Goal: Transaction & Acquisition: Purchase product/service

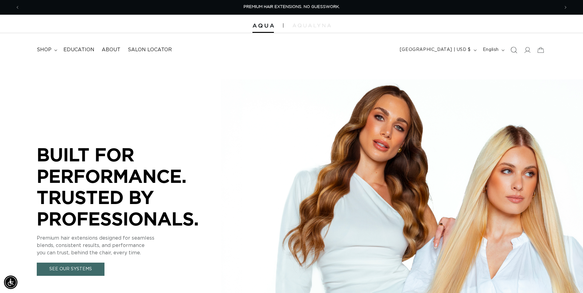
click at [514, 49] on icon "Search" at bounding box center [514, 50] width 6 height 6
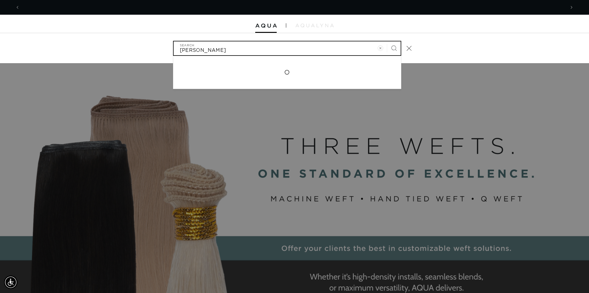
scroll to position [0, 1090]
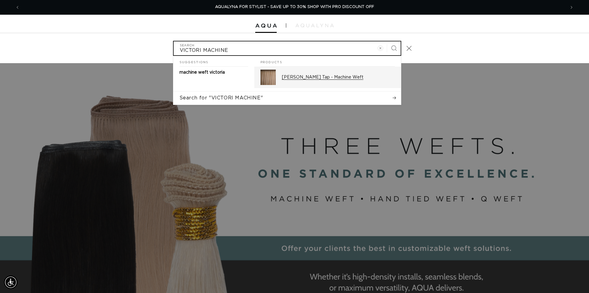
type input "VICTORI MACHINE"
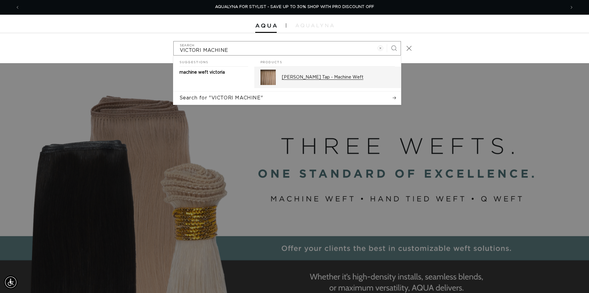
click at [331, 78] on p "[PERSON_NAME] Tap - Machine Weft" at bounding box center [338, 77] width 113 height 6
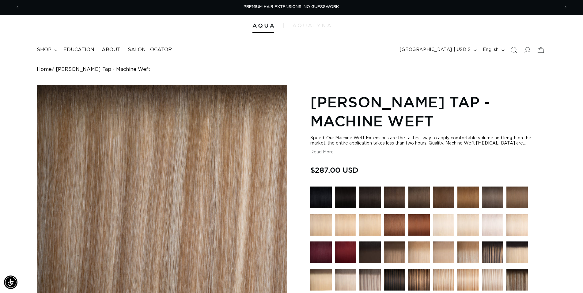
click at [515, 51] on icon "Search" at bounding box center [514, 50] width 6 height 6
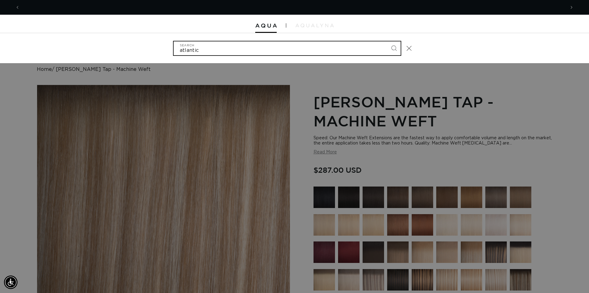
scroll to position [0, 545]
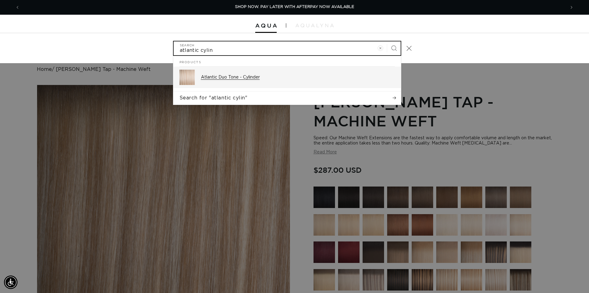
type input "atlantic cylin"
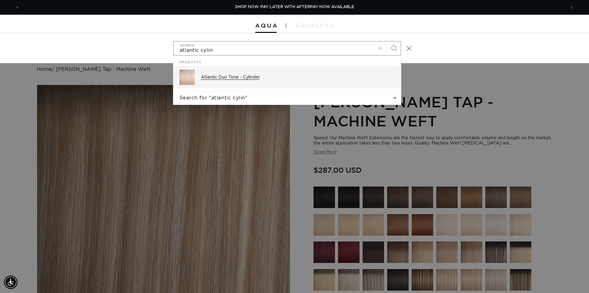
click at [265, 77] on p "Atlantic Duo Tone - Cylinder" at bounding box center [298, 77] width 194 height 6
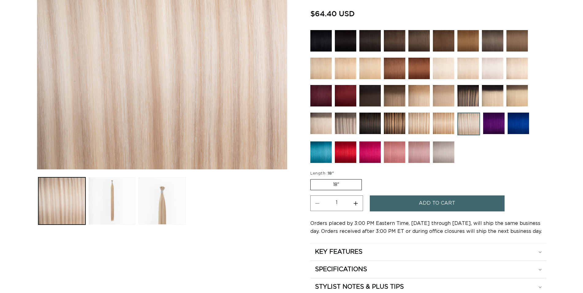
click at [361, 204] on button "Increase quantity for Atlantic Duo Tone - Cylinder" at bounding box center [356, 203] width 14 height 16
type input "2"
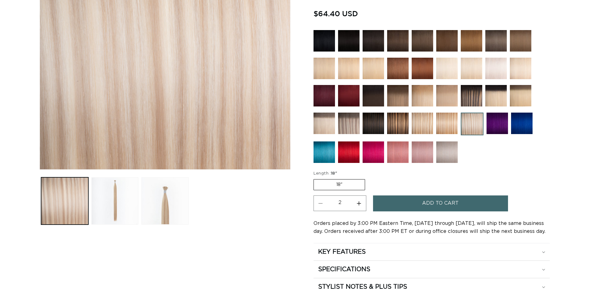
scroll to position [156, 0]
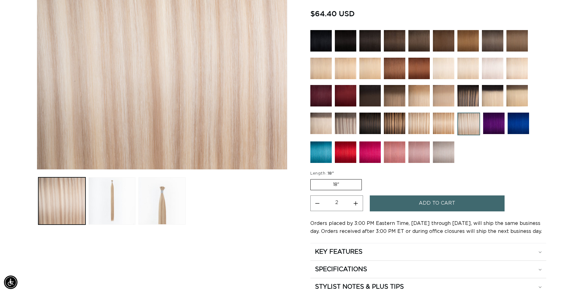
click at [415, 204] on button "Add to cart" at bounding box center [437, 203] width 135 height 16
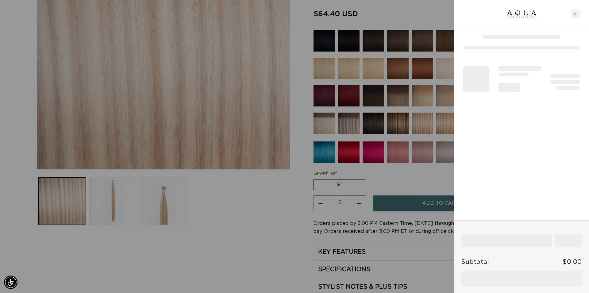
scroll to position [0, 545]
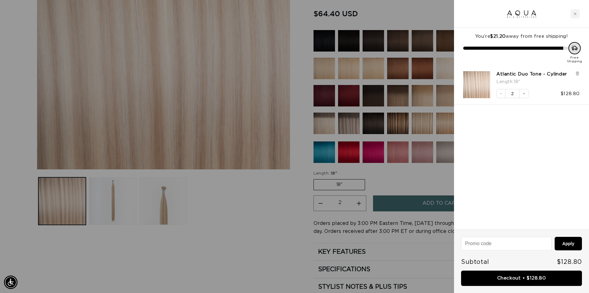
click at [512, 277] on link "Checkout • $128.80" at bounding box center [521, 278] width 121 height 16
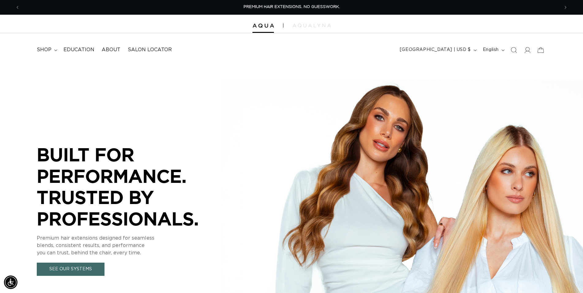
click at [518, 48] on span "Search" at bounding box center [513, 49] width 13 height 13
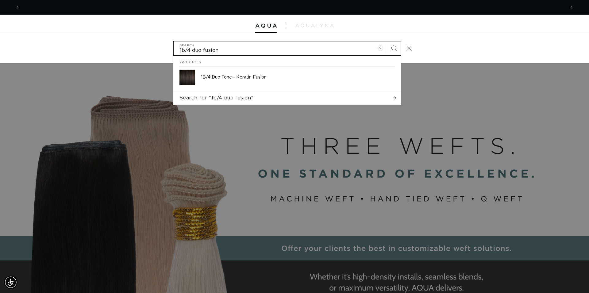
scroll to position [0, 1090]
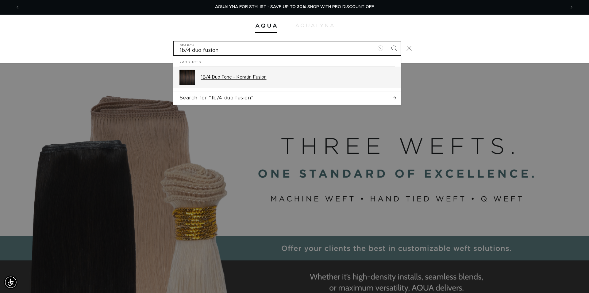
type input "1b/4 duo fusion"
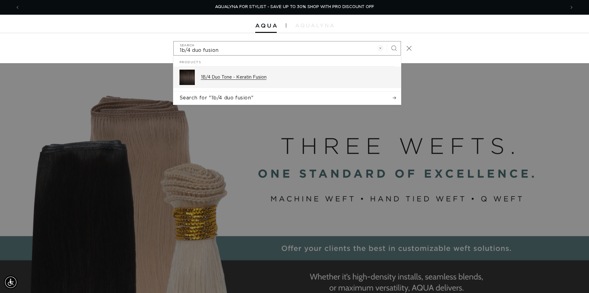
click at [230, 78] on p "1B/4 Duo Tone - Keratin Fusion" at bounding box center [298, 77] width 194 height 6
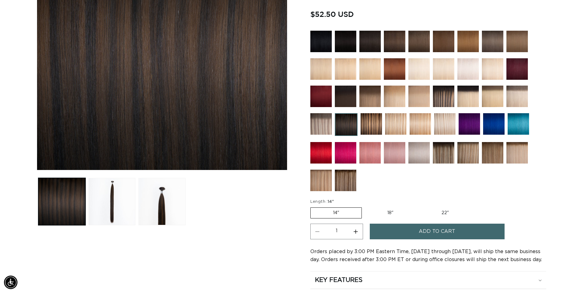
scroll to position [156, 0]
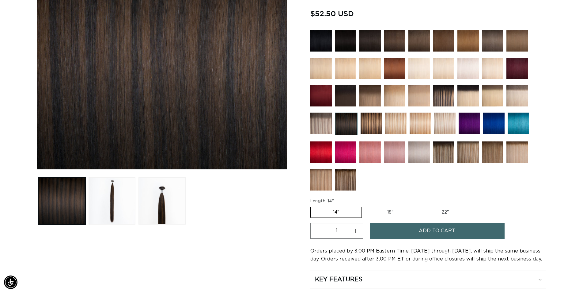
click at [447, 209] on label "22" Variant sold out or unavailable" at bounding box center [445, 212] width 52 height 10
click at [419, 206] on input "22" Variant sold out or unavailable" at bounding box center [419, 205] width 0 height 0
radio input "true"
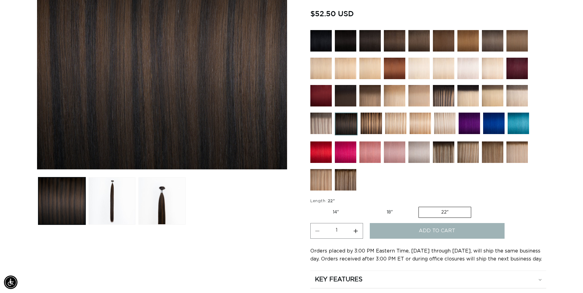
scroll to position [0, 540]
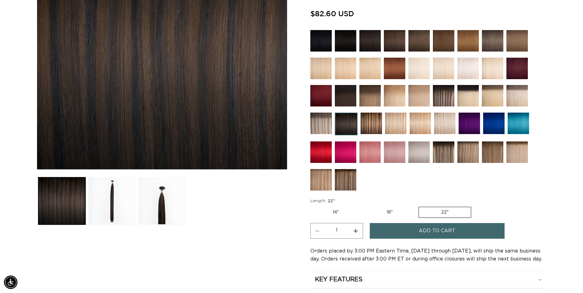
click at [359, 232] on button "Increase quantity for 1B/4 Duo Tone - Keratin Fusion" at bounding box center [356, 231] width 14 height 16
type input "5"
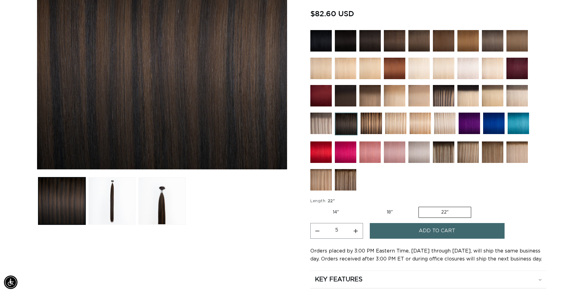
click at [399, 228] on button "Add to cart" at bounding box center [437, 231] width 135 height 16
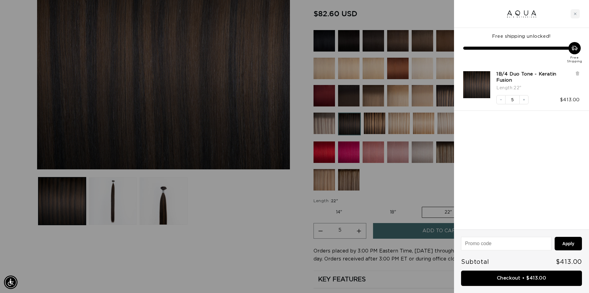
scroll to position [0, 545]
click at [521, 276] on link "Checkout • $413.00" at bounding box center [521, 278] width 121 height 16
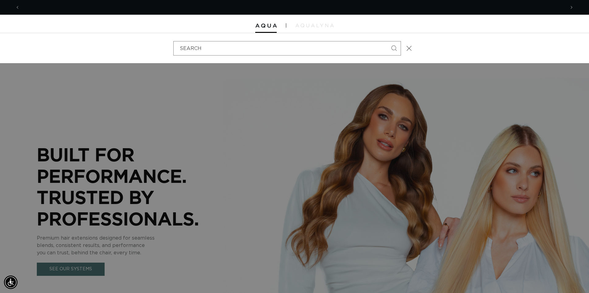
scroll to position [0, 545]
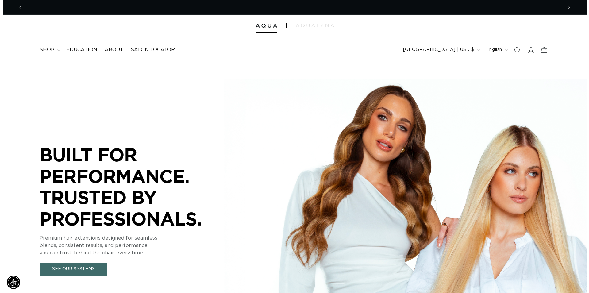
scroll to position [0, 540]
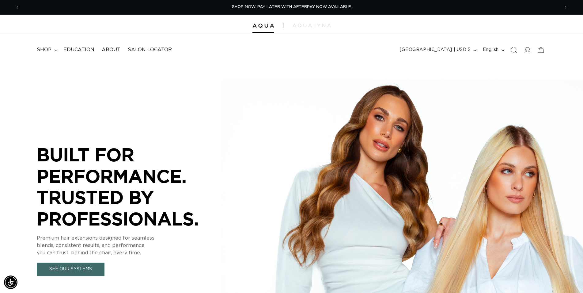
click at [513, 48] on icon "Search" at bounding box center [514, 50] width 6 height 6
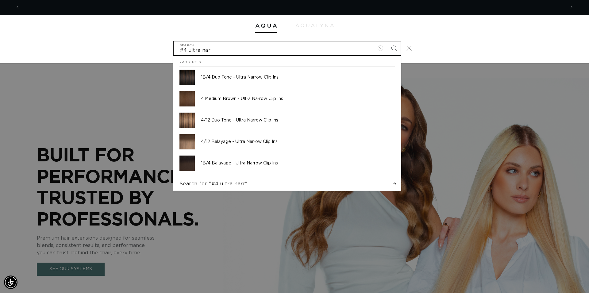
scroll to position [0, 545]
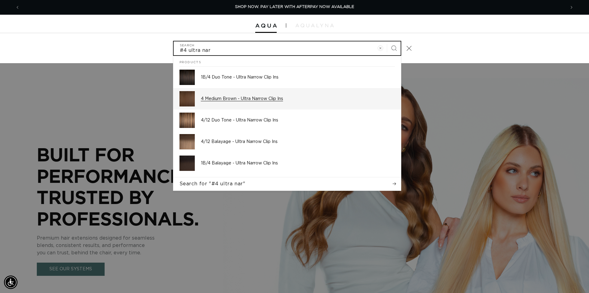
type input "#4 ultra nar"
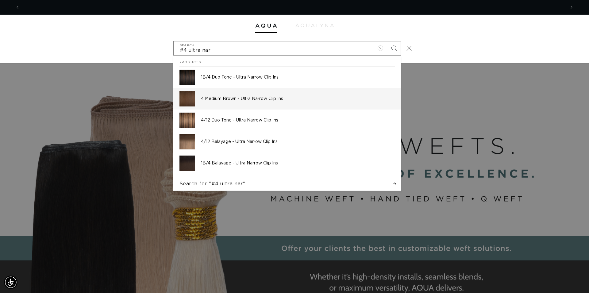
click at [275, 98] on p "4 Medium Brown - Ultra Narrow Clip Ins" at bounding box center [298, 99] width 194 height 6
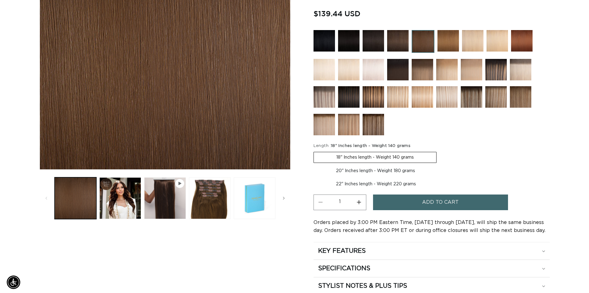
scroll to position [0, 540]
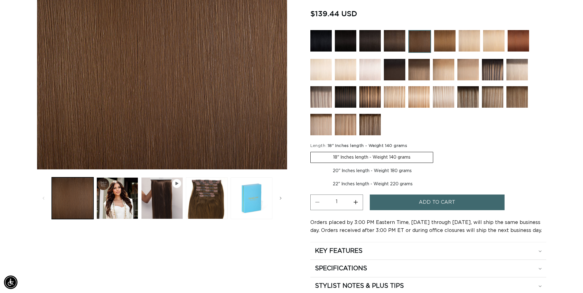
click at [376, 168] on label "20" Inches length - Weight 180 grams Variant sold out or unavailable" at bounding box center [373, 171] width 124 height 10
click at [437, 151] on input "20" Inches length - Weight 180 grams Variant sold out or unavailable" at bounding box center [437, 151] width 0 height 0
radio input "true"
click at [418, 197] on button "Add to cart" at bounding box center [437, 202] width 135 height 16
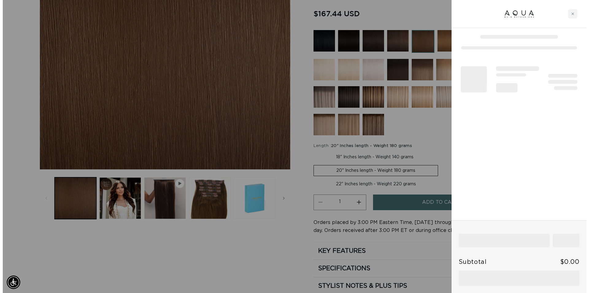
scroll to position [0, 545]
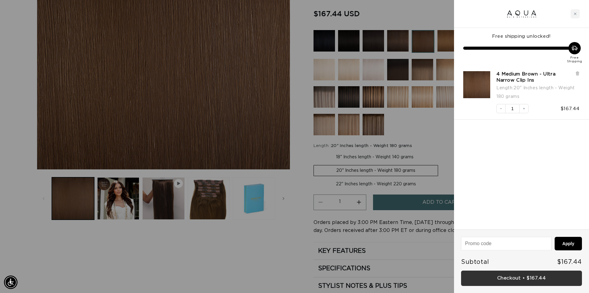
click at [501, 280] on link "Checkout • $167.44" at bounding box center [521, 278] width 121 height 16
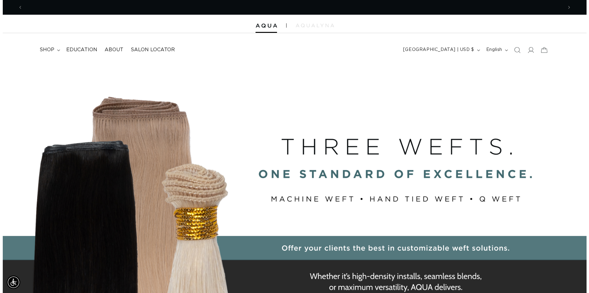
scroll to position [0, 1080]
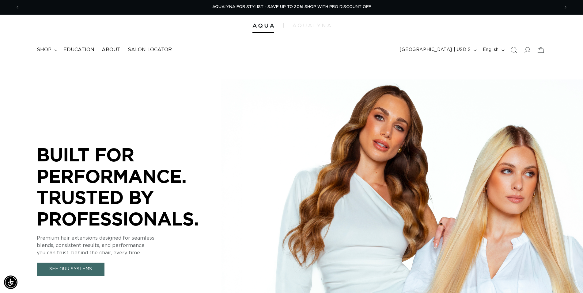
click at [516, 51] on icon "Search" at bounding box center [514, 50] width 6 height 6
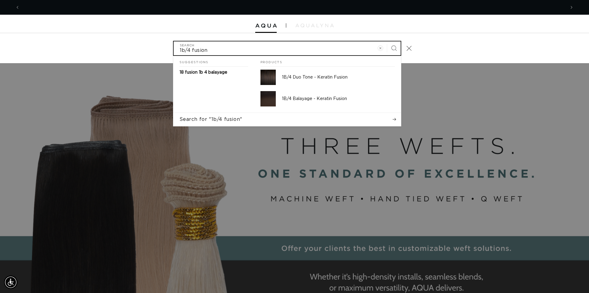
scroll to position [0, 1090]
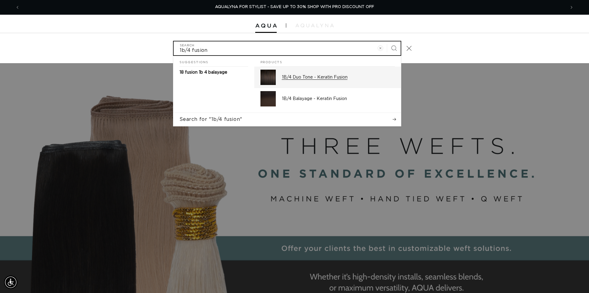
type input "1b/4 fusion"
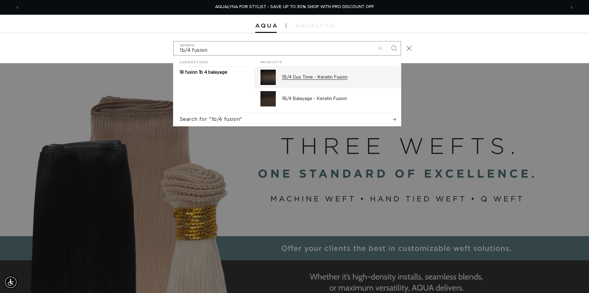
click at [310, 78] on p "1B/4 Duo Tone - Keratin Fusion" at bounding box center [338, 77] width 113 height 6
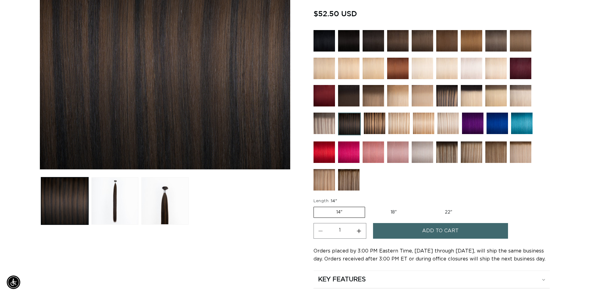
scroll to position [0, 540]
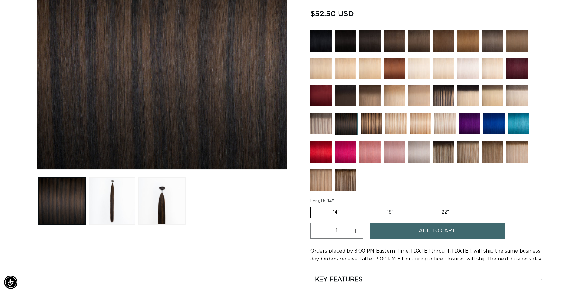
click at [358, 228] on button "Increase quantity for 1B/4 Duo Tone - Keratin Fusion" at bounding box center [356, 231] width 14 height 16
type input "3"
click at [406, 231] on button "Add to cart" at bounding box center [437, 231] width 135 height 16
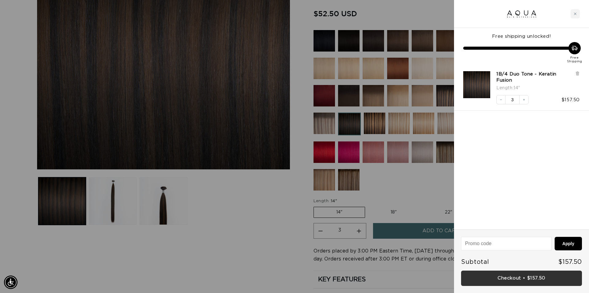
scroll to position [0, 1090]
click at [520, 276] on link "Checkout • $157.50" at bounding box center [521, 278] width 121 height 16
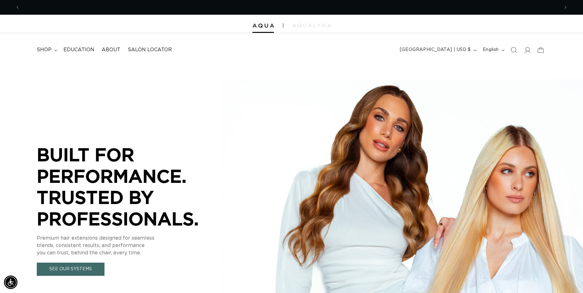
scroll to position [0, 540]
click at [515, 52] on icon "Search" at bounding box center [514, 50] width 6 height 6
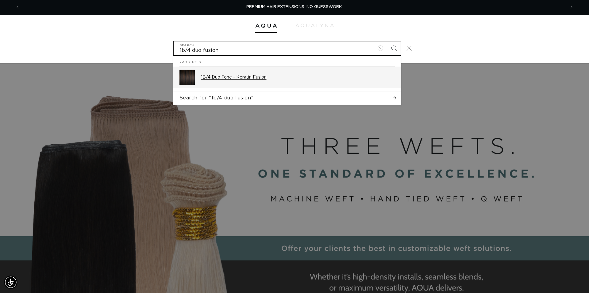
type input "1b/4 duo fusion"
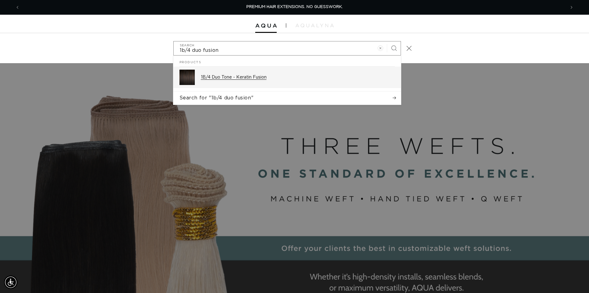
click at [250, 79] on p "1B/4 Duo Tone - Keratin Fusion" at bounding box center [298, 77] width 194 height 6
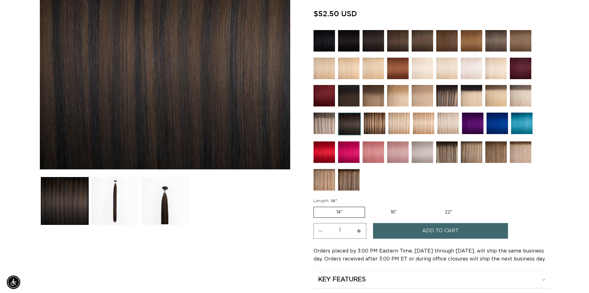
scroll to position [0, 540]
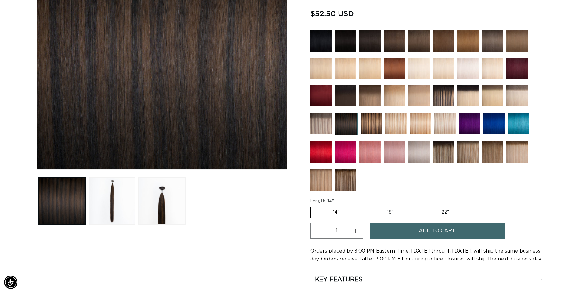
click at [395, 208] on label "18" Variant sold out or unavailable" at bounding box center [390, 212] width 51 height 10
click at [365, 206] on input "18" Variant sold out or unavailable" at bounding box center [365, 205] width 0 height 0
radio input "true"
click at [358, 230] on button "Increase quantity for 1B/4 Duo Tone - Keratin Fusion" at bounding box center [356, 231] width 14 height 16
type input "2"
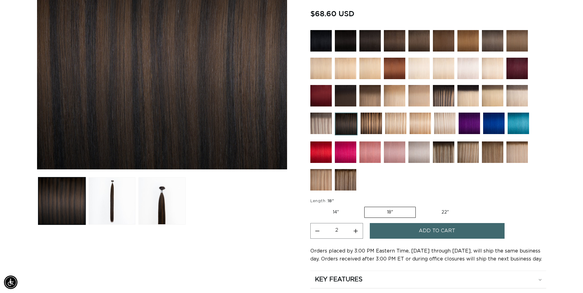
click at [413, 233] on button "Add to cart" at bounding box center [437, 231] width 135 height 16
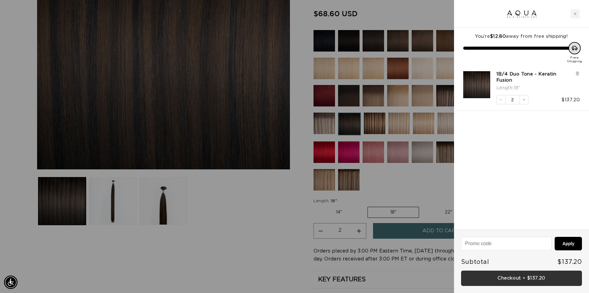
scroll to position [0, 1090]
click at [518, 277] on link "Checkout • $137.20" at bounding box center [521, 278] width 121 height 16
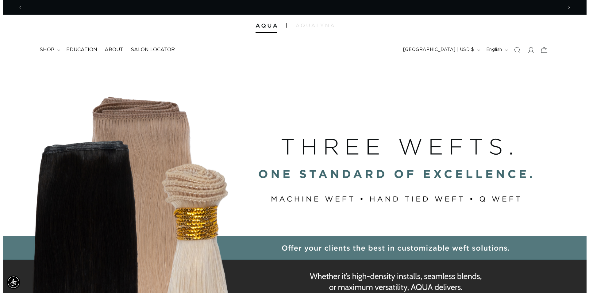
scroll to position [0, 540]
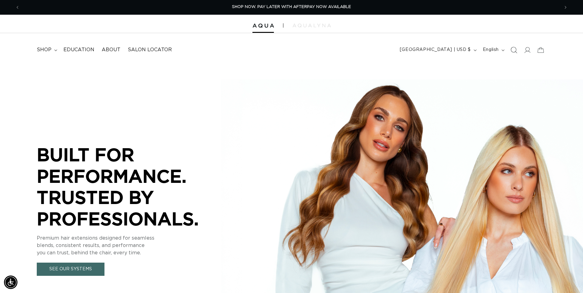
click at [513, 49] on icon "Search" at bounding box center [514, 50] width 6 height 6
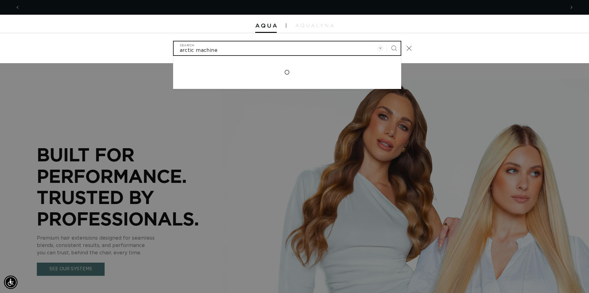
scroll to position [0, 0]
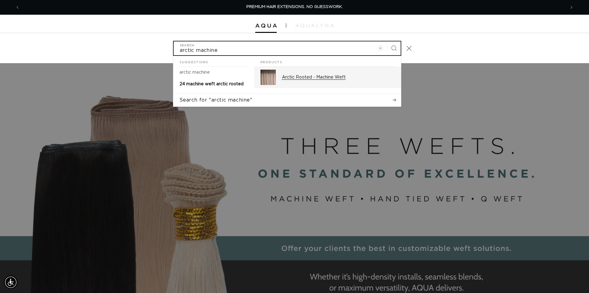
type input "arctic machine"
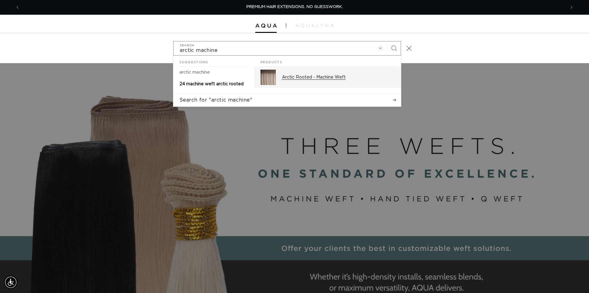
click at [330, 76] on p "Arctic Rooted - Machine Weft" at bounding box center [338, 77] width 113 height 6
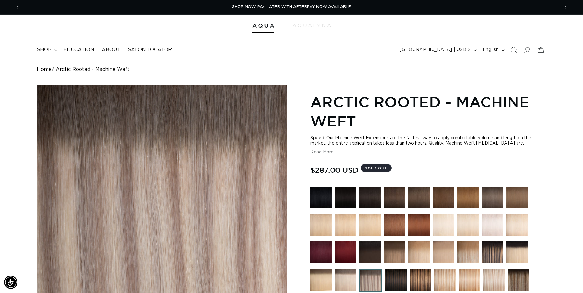
click at [514, 50] on icon "Search" at bounding box center [514, 50] width 6 height 6
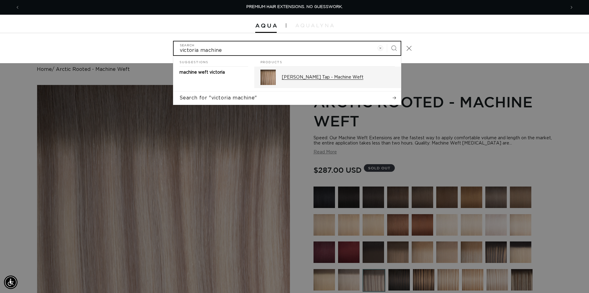
type input "victoria machine"
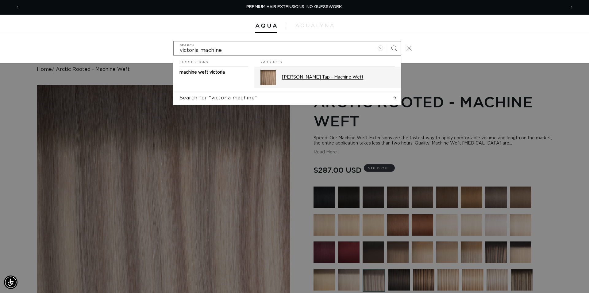
click at [346, 78] on p "Victoria Root Tap - Machine Weft" at bounding box center [338, 77] width 113 height 6
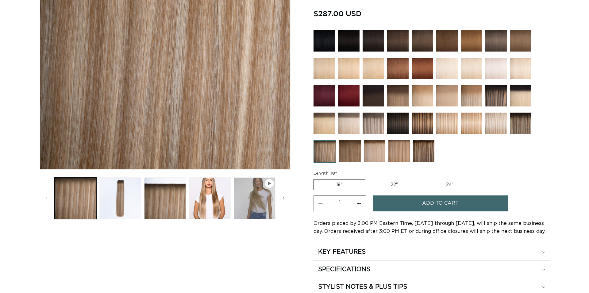
scroll to position [156, 0]
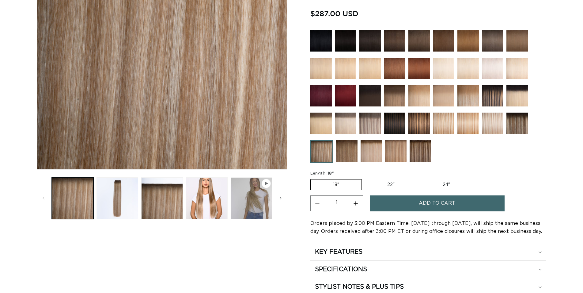
click at [441, 180] on label "24" Variant sold out or unavailable" at bounding box center [447, 184] width 52 height 10
click at [421, 178] on input "24" Variant sold out or unavailable" at bounding box center [420, 178] width 0 height 0
radio input "true"
click at [448, 201] on span "Add to cart" at bounding box center [437, 203] width 36 height 16
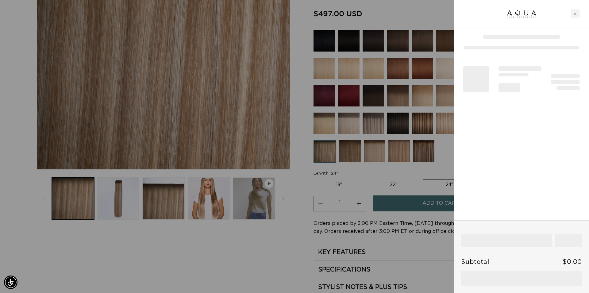
scroll to position [0, 545]
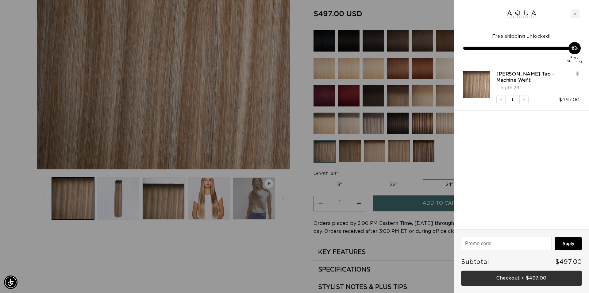
click at [520, 277] on link "Checkout • $497.00" at bounding box center [521, 278] width 121 height 16
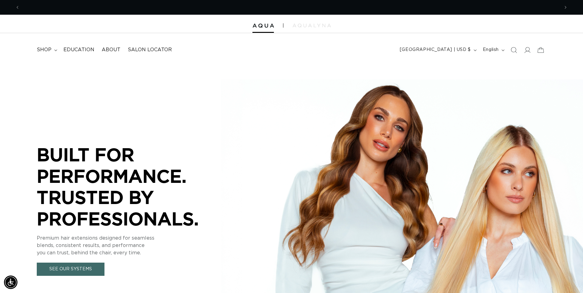
scroll to position [0, 540]
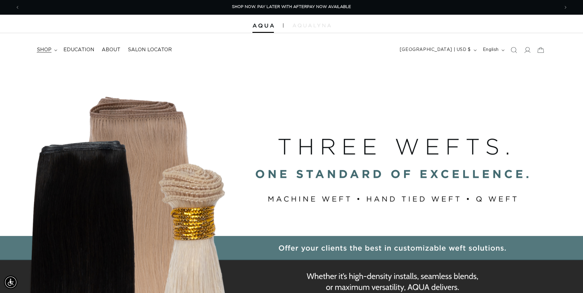
click at [44, 50] on span "shop" at bounding box center [44, 50] width 15 height 6
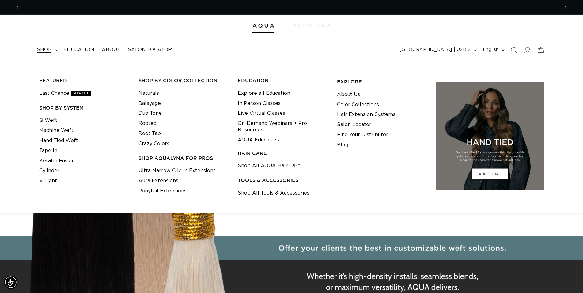
scroll to position [0, 1080]
click at [53, 170] on link "Cylinder" at bounding box center [49, 171] width 20 height 10
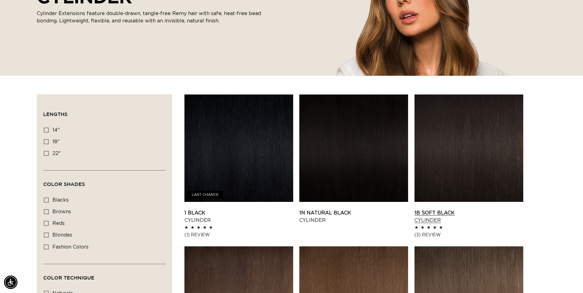
scroll to position [0, 540]
click at [483, 209] on link "1B Soft Black Cylinder" at bounding box center [469, 216] width 109 height 15
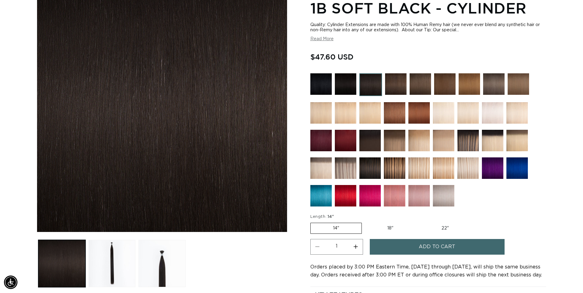
scroll to position [0, 540]
click at [442, 226] on label "22" Variant sold out or unavailable" at bounding box center [445, 228] width 52 height 10
click at [419, 222] on input "22" Variant sold out or unavailable" at bounding box center [419, 221] width 0 height 0
radio input "true"
click at [357, 248] on button "Increase quantity for 1B Soft Black - Cylinder" at bounding box center [356, 247] width 14 height 16
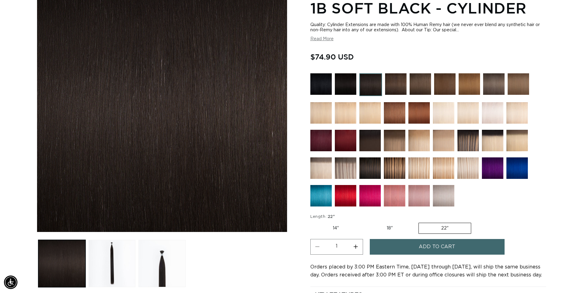
type input "2"
click at [409, 248] on button "Add to cart" at bounding box center [437, 247] width 135 height 16
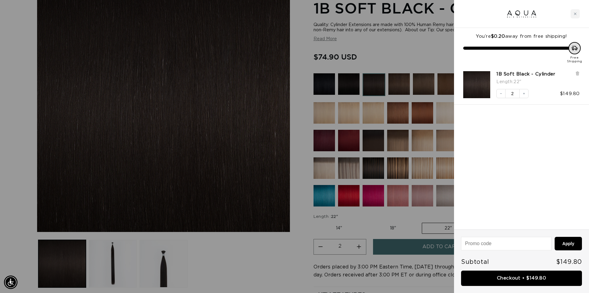
click at [396, 82] on div at bounding box center [294, 146] width 589 height 293
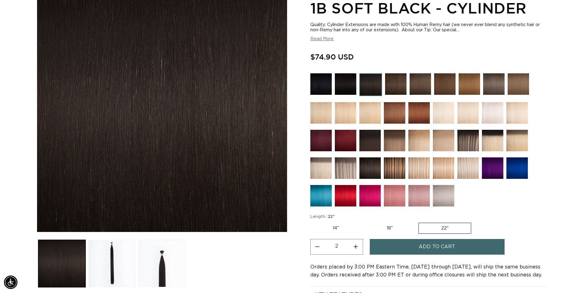
scroll to position [0, 0]
click at [396, 82] on img at bounding box center [395, 83] width 21 height 21
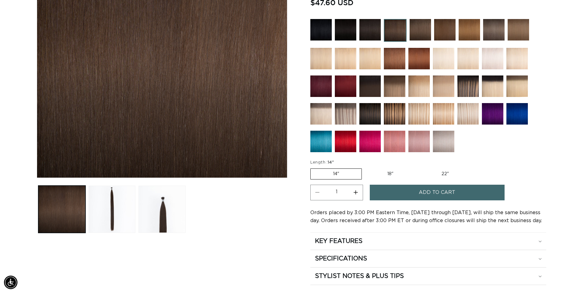
scroll to position [156, 0]
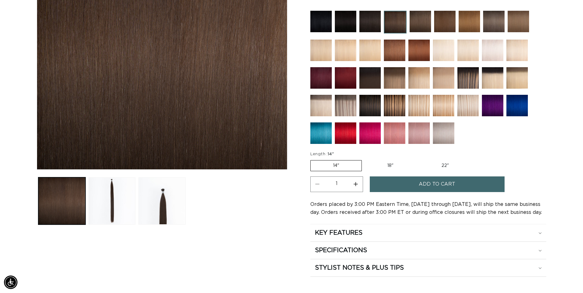
click at [441, 162] on label "22" Variant sold out or unavailable" at bounding box center [445, 165] width 52 height 10
click at [419, 159] on input "22" Variant sold out or unavailable" at bounding box center [419, 159] width 0 height 0
radio input "true"
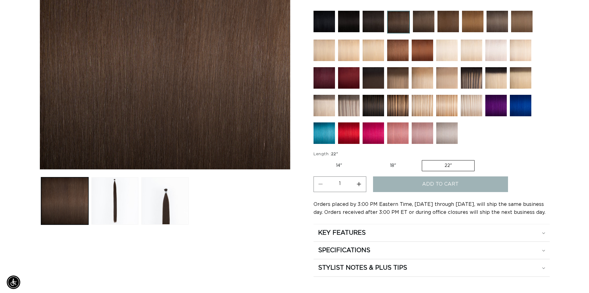
scroll to position [0, 540]
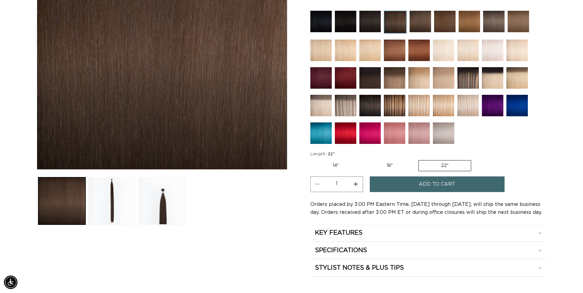
click at [446, 183] on span "Add to cart" at bounding box center [437, 184] width 36 height 16
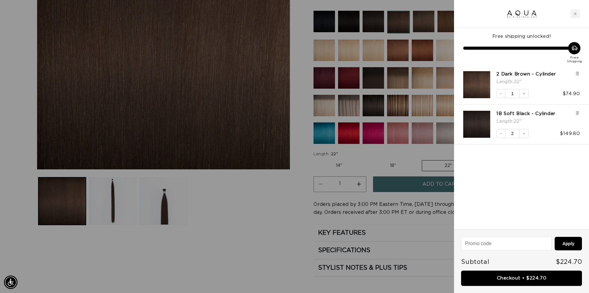
click at [266, 243] on div at bounding box center [294, 146] width 589 height 293
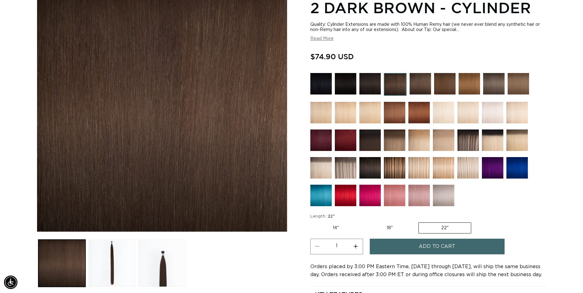
scroll to position [94, 0]
click at [422, 79] on img at bounding box center [420, 83] width 21 height 21
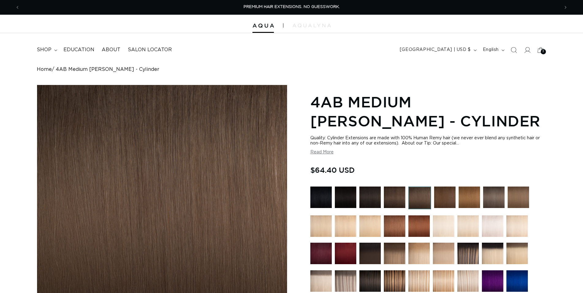
click at [443, 195] on img at bounding box center [444, 196] width 21 height 21
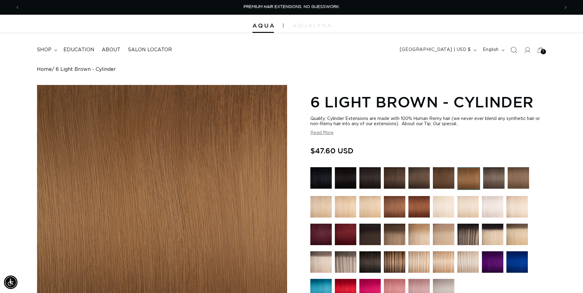
click at [514, 51] on icon "Search" at bounding box center [514, 50] width 6 height 6
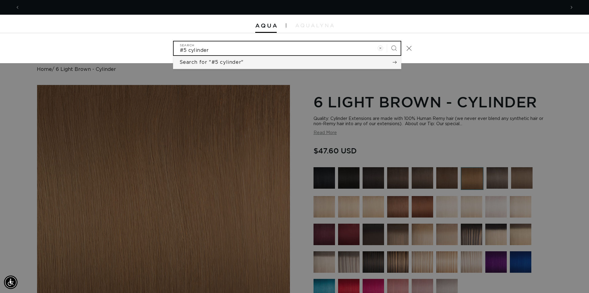
scroll to position [0, 1090]
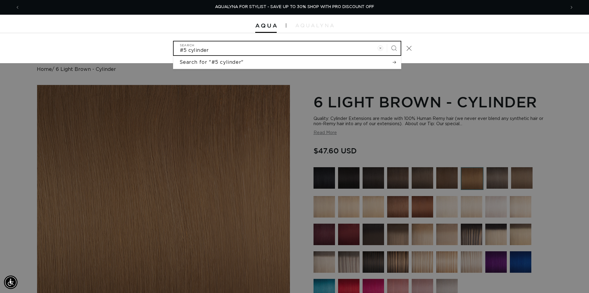
type input "#5 cylinder"
click at [387, 41] on button "Search" at bounding box center [393, 47] width 13 height 13
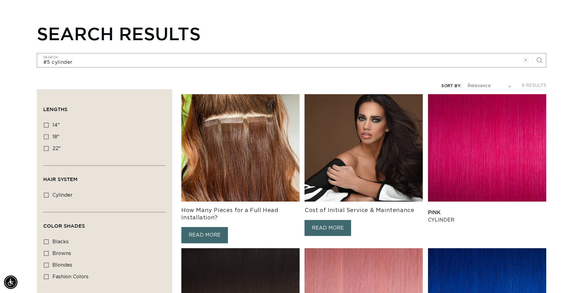
scroll to position [94, 0]
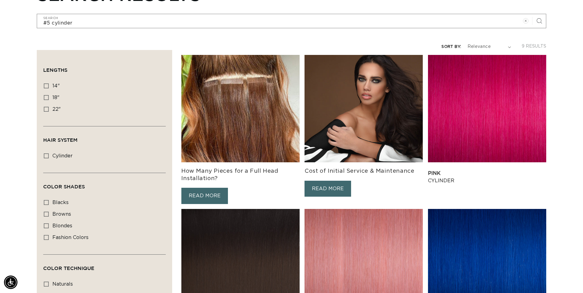
click at [207, 192] on link "READ MORE" at bounding box center [204, 196] width 47 height 16
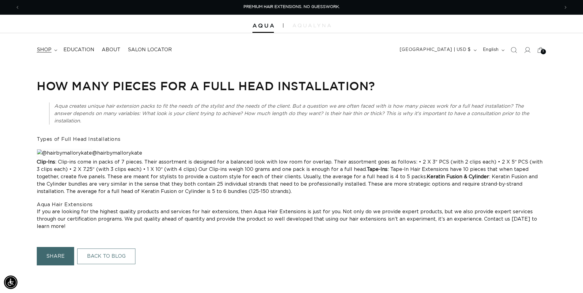
click at [49, 49] on span "shop" at bounding box center [44, 50] width 15 height 6
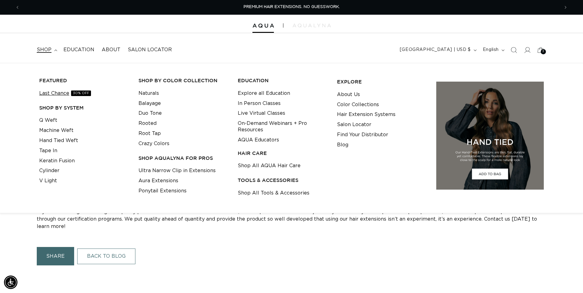
click at [52, 91] on link "Last Chance 30% OFF" at bounding box center [65, 93] width 52 height 10
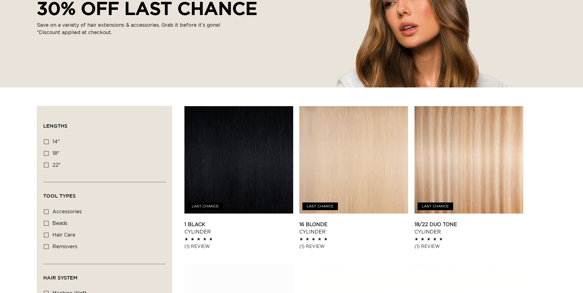
scroll to position [125, 0]
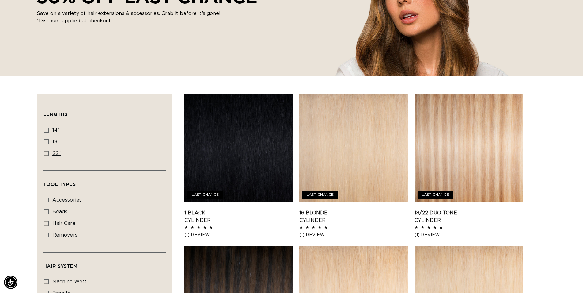
click at [46, 153] on icon at bounding box center [46, 153] width 5 height 5
click at [46, 153] on input "22" 22" (12 products)" at bounding box center [46, 153] width 5 height 5
checkbox input "true"
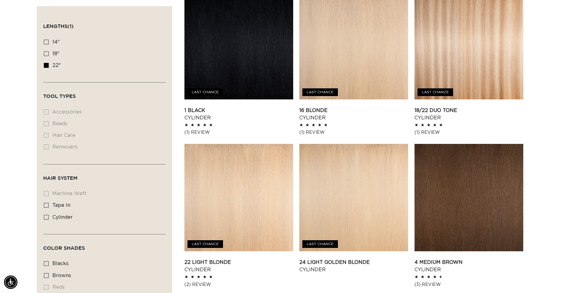
scroll to position [250, 0]
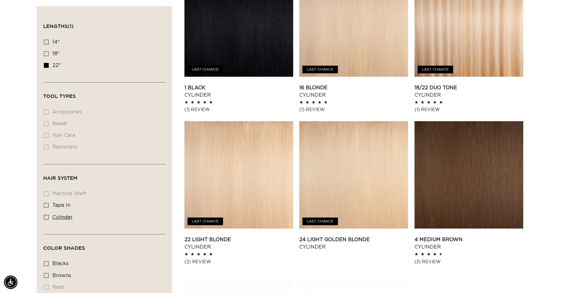
click at [45, 216] on icon at bounding box center [46, 216] width 5 height 5
click at [45, 216] on input "cylinder cylinder (11 products)" at bounding box center [46, 216] width 5 height 5
checkbox input "true"
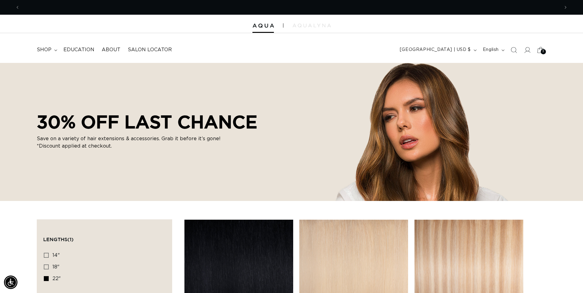
click at [546, 53] on icon at bounding box center [541, 50] width 14 height 14
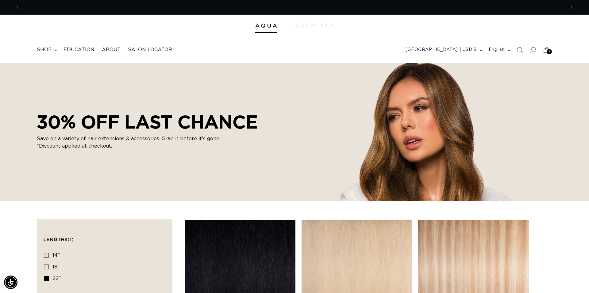
scroll to position [0, 545]
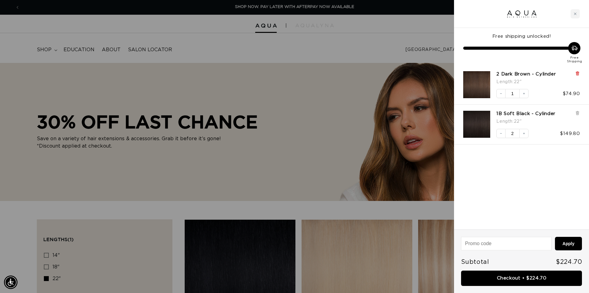
click at [576, 73] on icon at bounding box center [576, 72] width 1 height 3
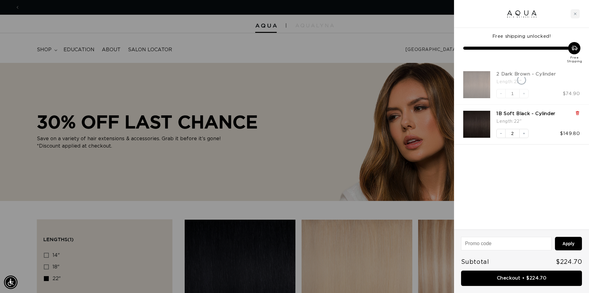
scroll to position [0, 1090]
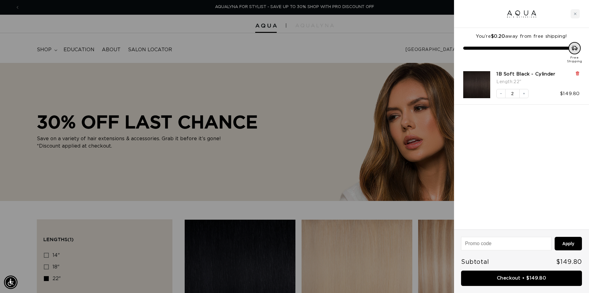
click at [578, 74] on icon at bounding box center [577, 73] width 2 height 3
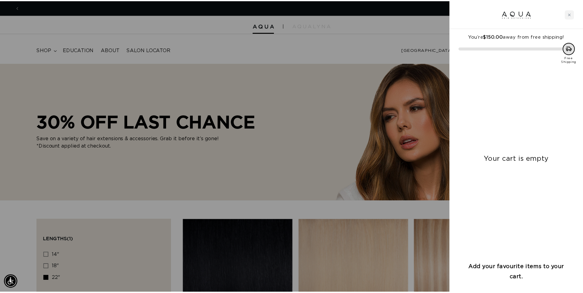
scroll to position [0, 0]
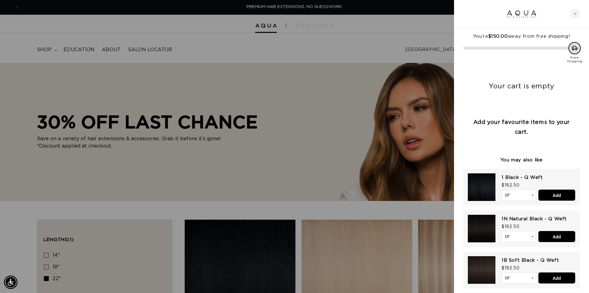
click at [253, 55] on div at bounding box center [294, 146] width 589 height 293
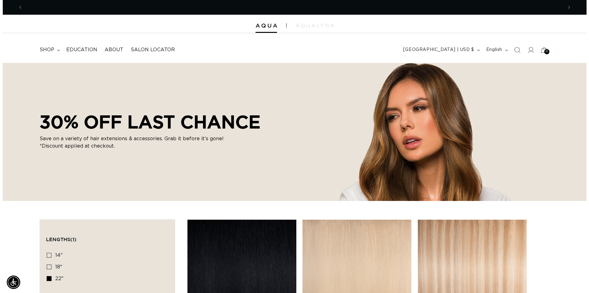
scroll to position [0, 540]
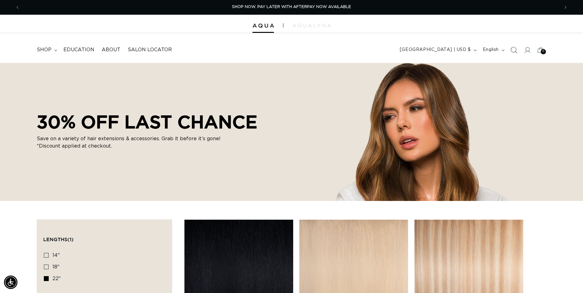
click at [513, 50] on icon "Search" at bounding box center [514, 50] width 6 height 6
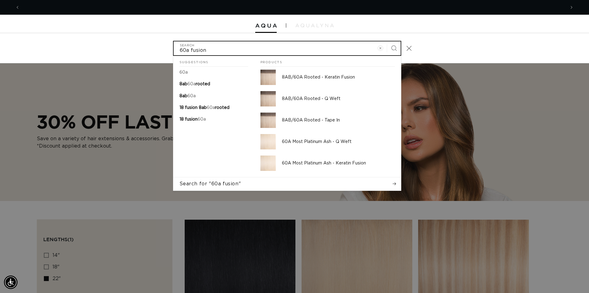
scroll to position [0, 1090]
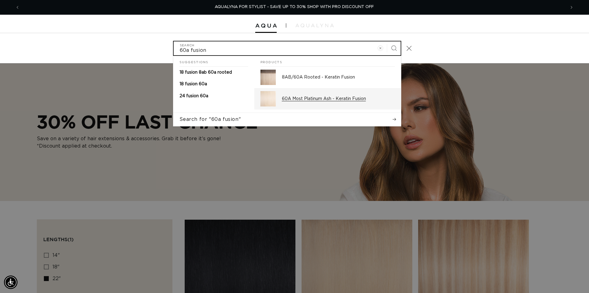
type input "60a fusion"
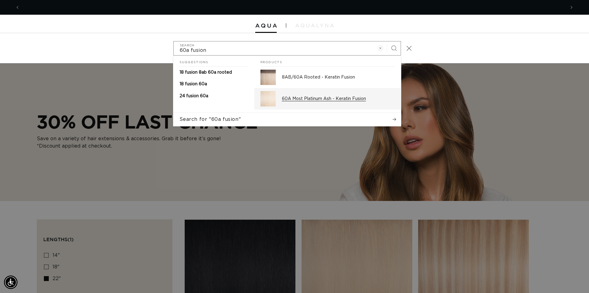
click at [316, 97] on p "60A Most Platinum Ash - Keratin Fusion" at bounding box center [338, 99] width 113 height 6
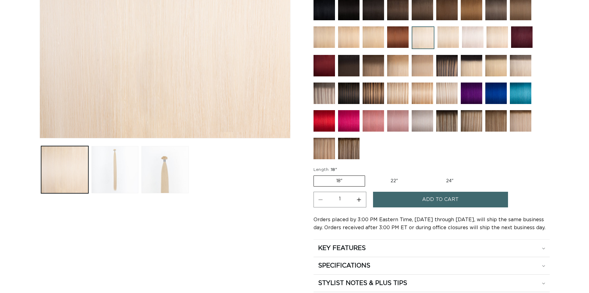
scroll to position [188, 0]
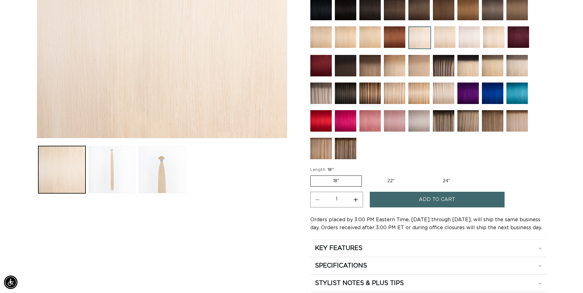
click at [412, 200] on button "Add to cart" at bounding box center [437, 200] width 135 height 16
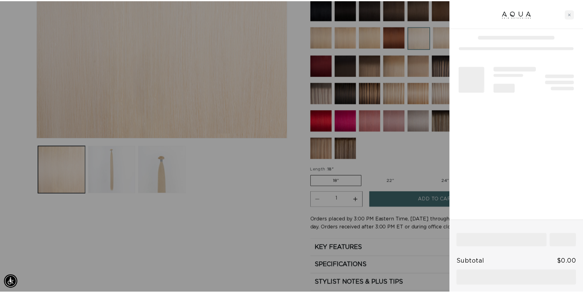
scroll to position [0, 545]
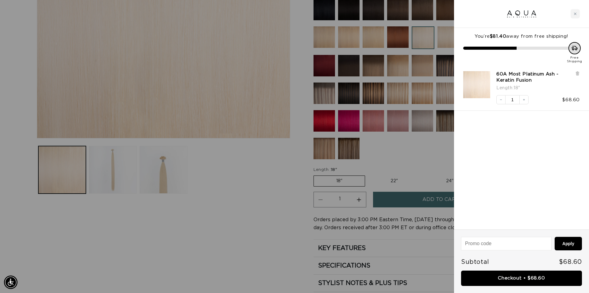
click at [273, 206] on div at bounding box center [294, 146] width 589 height 293
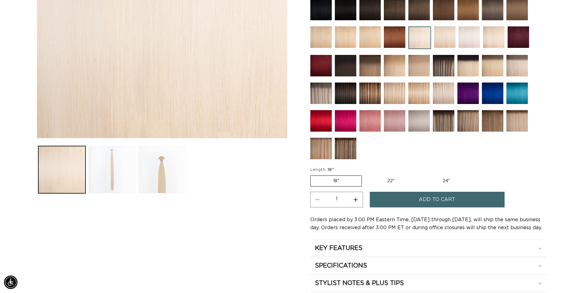
scroll to position [0, 0]
click at [494, 123] on img at bounding box center [492, 120] width 21 height 21
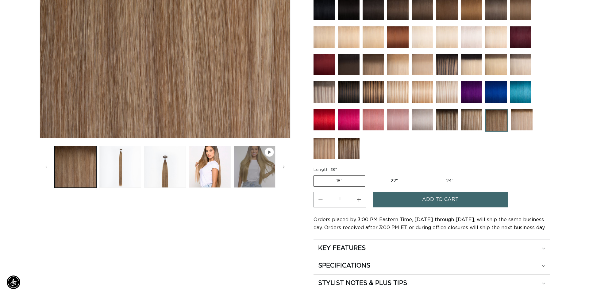
scroll to position [0, 540]
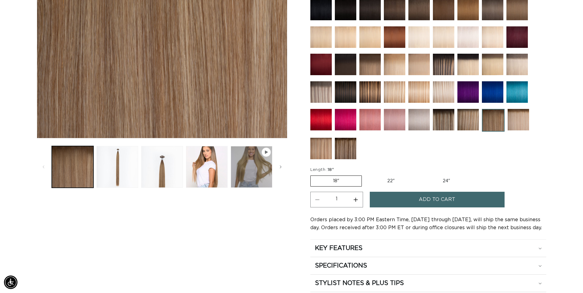
click at [355, 196] on button "Increase quantity for Erie Root Tap - Keratin Fusion" at bounding box center [356, 200] width 14 height 16
type input "3"
click at [401, 201] on button "Add to cart" at bounding box center [437, 200] width 135 height 16
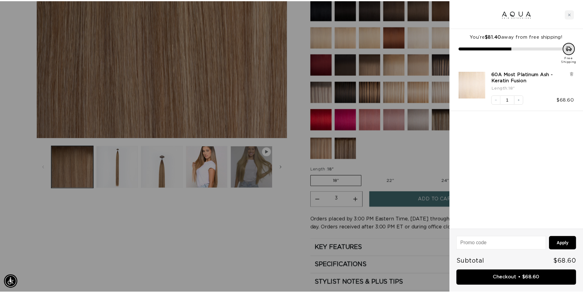
scroll to position [0, 1090]
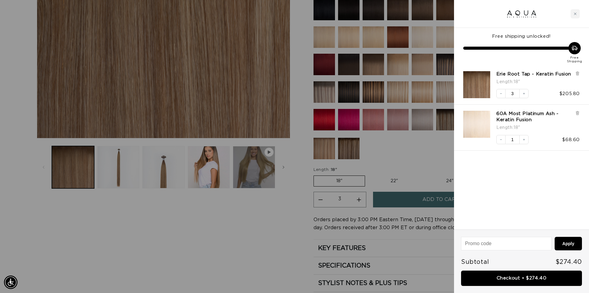
click at [256, 242] on div at bounding box center [294, 146] width 589 height 293
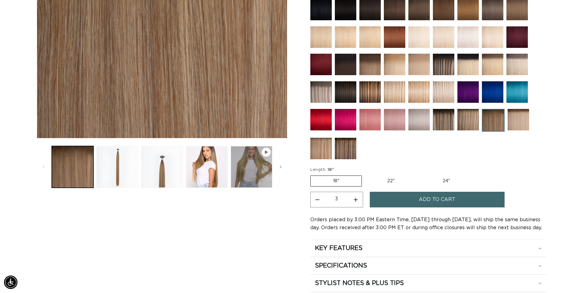
scroll to position [0, 540]
click at [470, 118] on img at bounding box center [468, 119] width 21 height 21
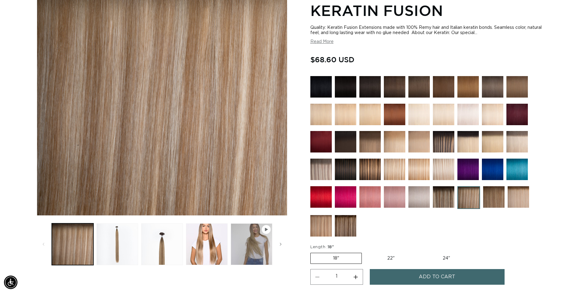
scroll to position [125, 0]
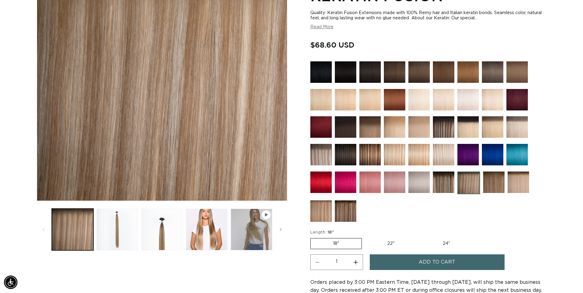
click at [358, 266] on button "Increase quantity for Victoria Root Tap - Keratin Fusion" at bounding box center [356, 262] width 14 height 16
type input "2"
click at [397, 263] on button "Add to cart" at bounding box center [437, 262] width 135 height 16
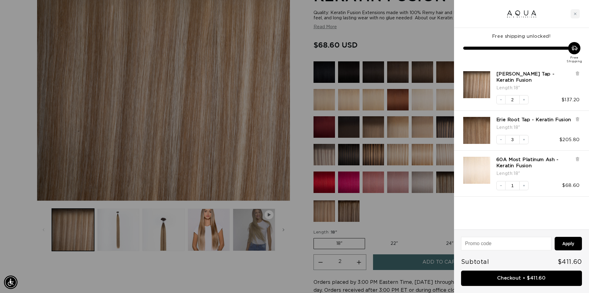
click at [375, 186] on div at bounding box center [294, 146] width 589 height 293
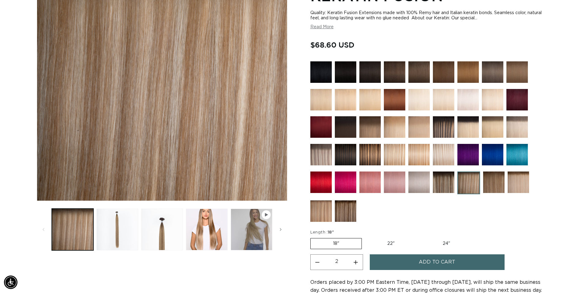
scroll to position [0, 1080]
click at [374, 182] on img at bounding box center [370, 181] width 21 height 21
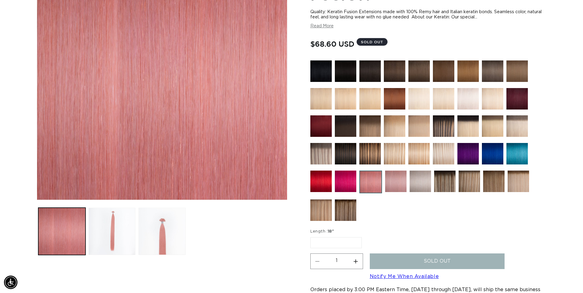
scroll to position [125, 0]
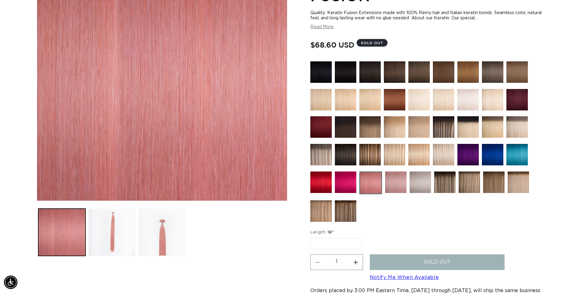
click at [391, 184] on img at bounding box center [395, 181] width 21 height 21
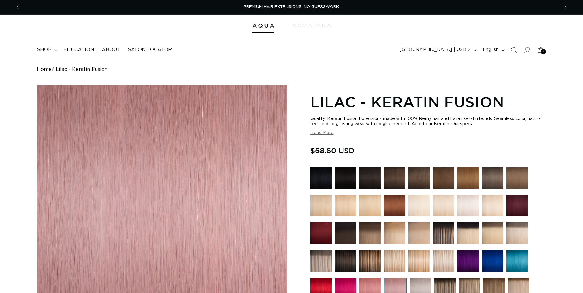
scroll to position [156, 0]
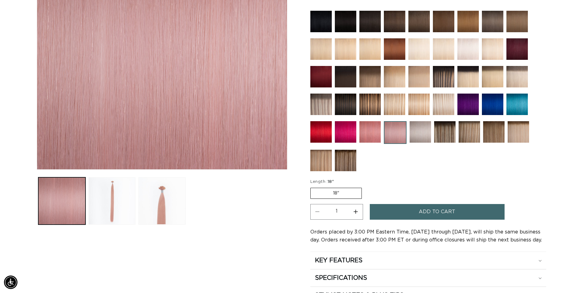
click at [344, 131] on img at bounding box center [345, 131] width 21 height 21
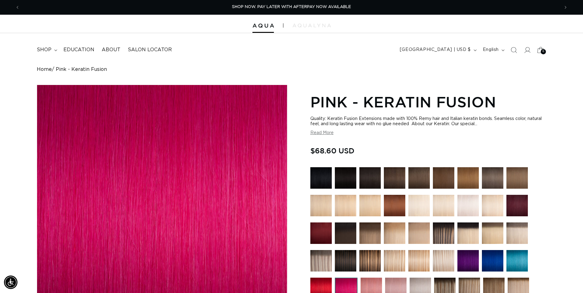
click at [542, 50] on div "6 6" at bounding box center [543, 51] width 5 height 5
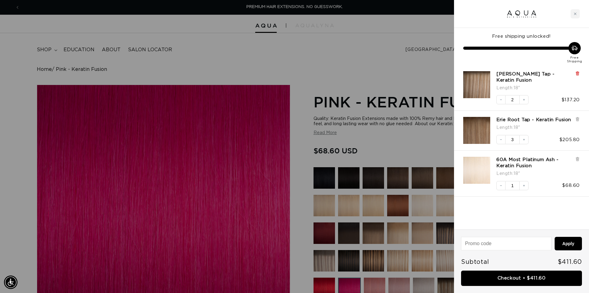
click at [575, 72] on icon at bounding box center [577, 73] width 5 height 5
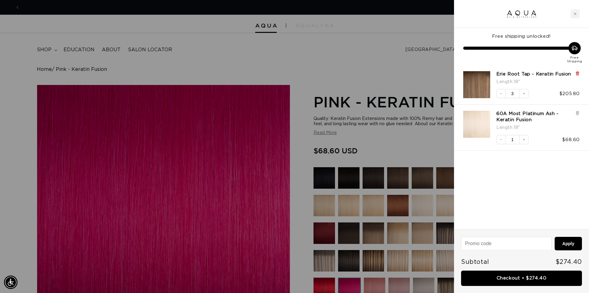
scroll to position [0, 545]
click at [576, 75] on icon at bounding box center [577, 73] width 5 height 5
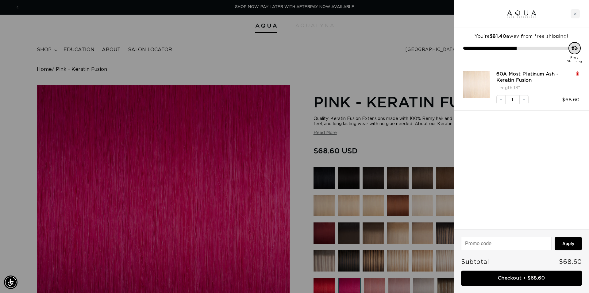
click at [577, 73] on icon at bounding box center [577, 73] width 2 height 3
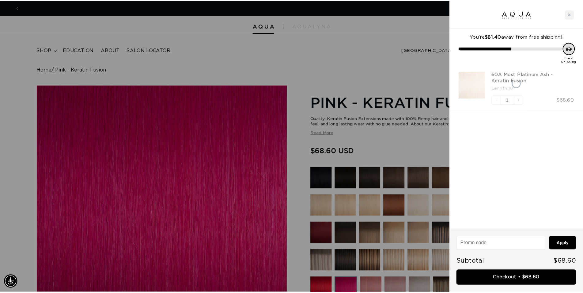
scroll to position [0, 1090]
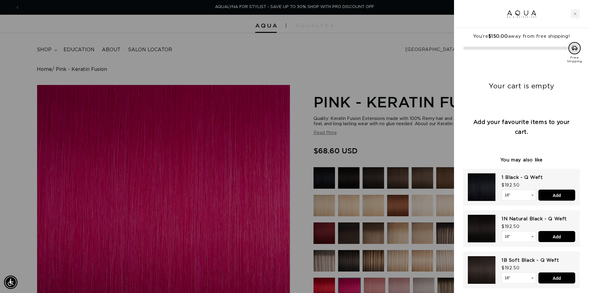
click at [399, 57] on div at bounding box center [294, 146] width 589 height 293
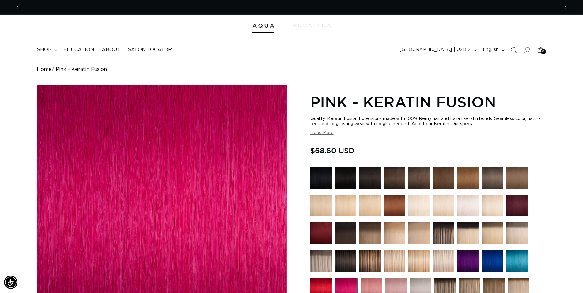
scroll to position [0, 0]
click at [52, 49] on summary "shop" at bounding box center [46, 50] width 27 height 14
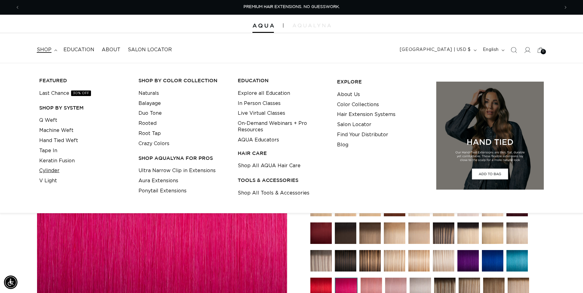
click at [52, 170] on link "Cylinder" at bounding box center [49, 171] width 20 height 10
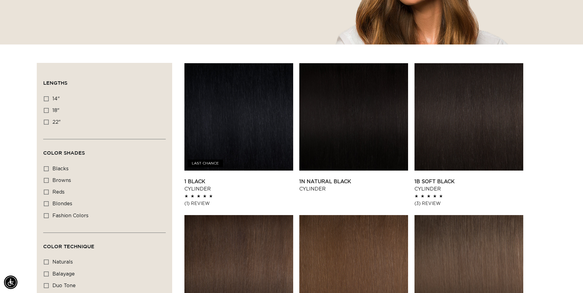
scroll to position [0, 540]
click at [448, 178] on link "1B Soft Black Cylinder" at bounding box center [469, 185] width 109 height 15
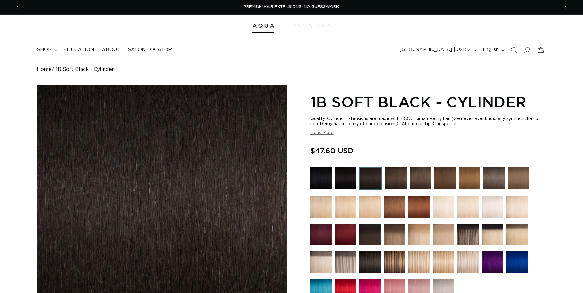
scroll to position [125, 0]
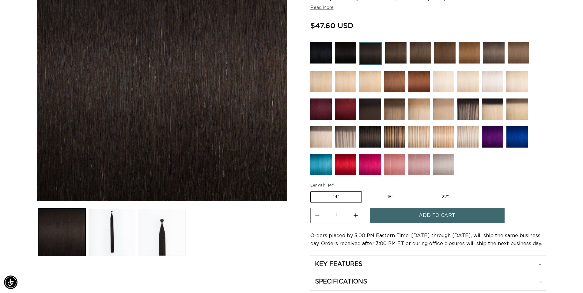
click at [443, 196] on label "22" Variant sold out or unavailable" at bounding box center [445, 197] width 52 height 10
click at [419, 190] on input "22" Variant sold out or unavailable" at bounding box center [419, 190] width 0 height 0
radio input "true"
click at [355, 214] on button "Increase quantity for 1B Soft Black - Cylinder" at bounding box center [356, 216] width 14 height 16
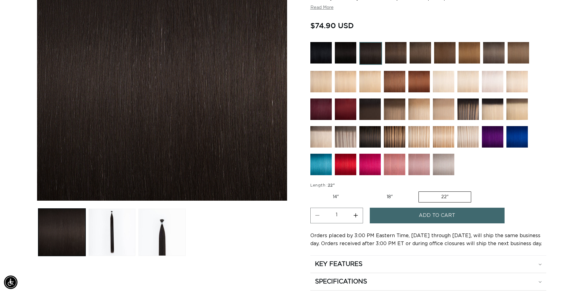
type input "2"
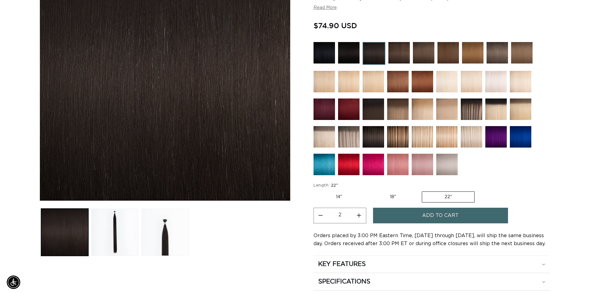
scroll to position [0, 1080]
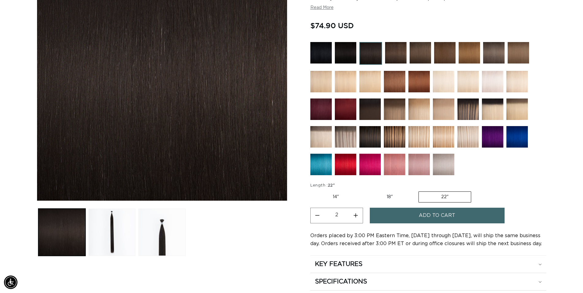
click at [423, 215] on span "Add to cart" at bounding box center [437, 216] width 36 height 16
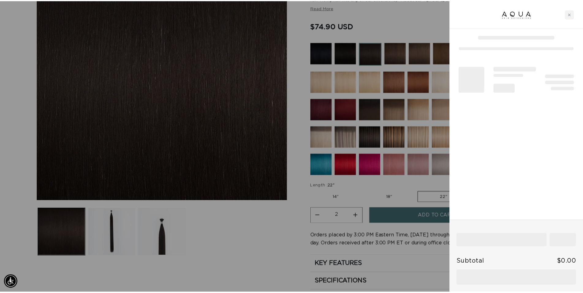
scroll to position [0, 0]
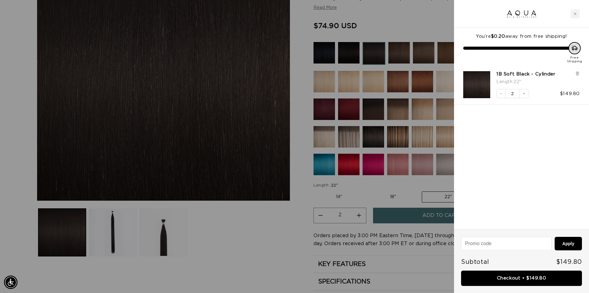
click at [278, 259] on div at bounding box center [294, 146] width 589 height 293
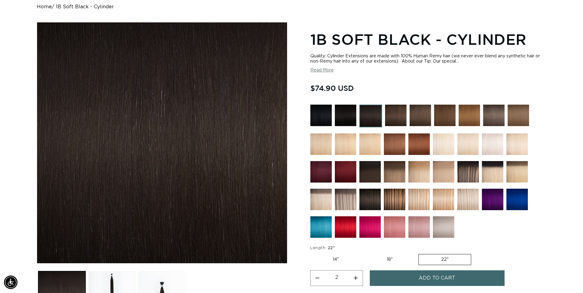
scroll to position [0, 1080]
click at [395, 116] on img at bounding box center [395, 115] width 21 height 21
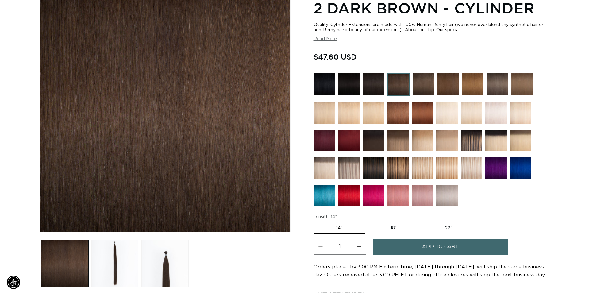
scroll to position [0, 540]
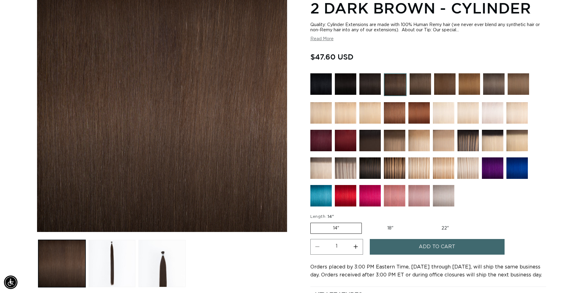
click at [450, 227] on label "22" Variant sold out or unavailable" at bounding box center [445, 228] width 52 height 10
click at [419, 222] on input "22" Variant sold out or unavailable" at bounding box center [419, 221] width 0 height 0
radio input "true"
click at [442, 249] on span "Add to cart" at bounding box center [437, 247] width 36 height 16
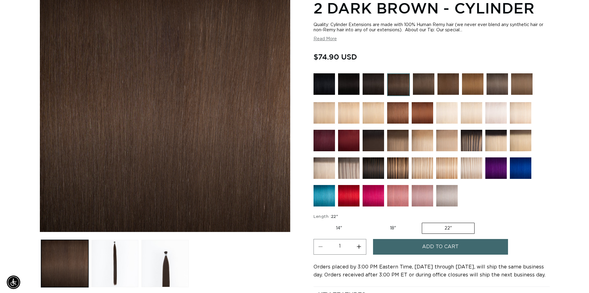
scroll to position [0, 545]
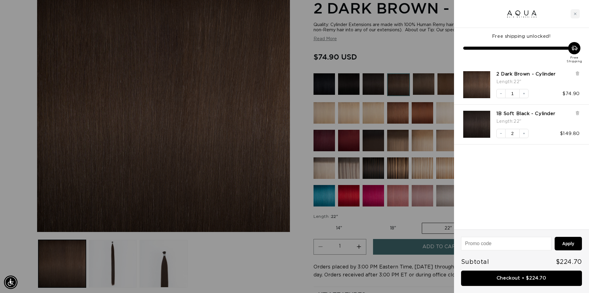
click at [410, 54] on div at bounding box center [294, 146] width 589 height 293
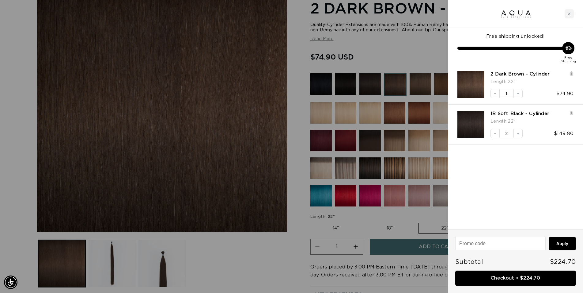
scroll to position [0, 1080]
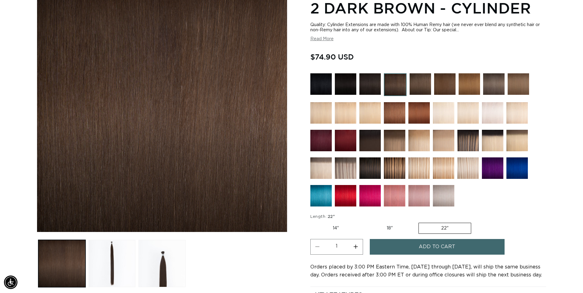
click at [445, 87] on img at bounding box center [444, 83] width 21 height 21
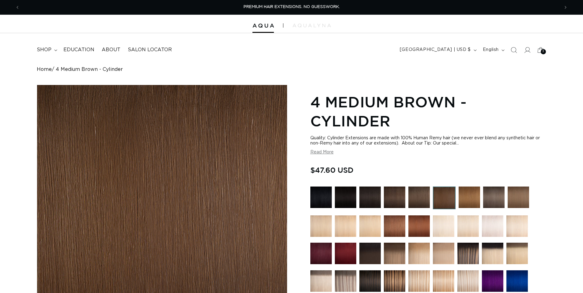
click at [471, 196] on img at bounding box center [469, 196] width 21 height 21
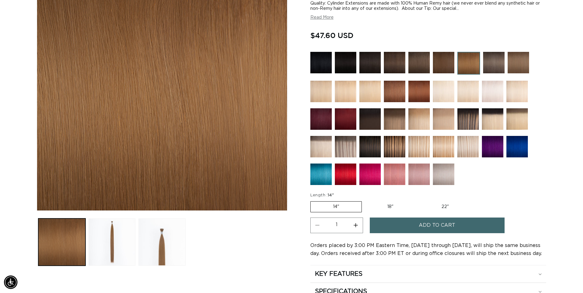
scroll to position [125, 0]
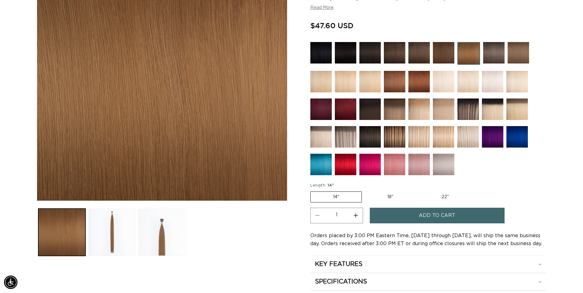
click at [440, 196] on label "22" Variant sold out or unavailable" at bounding box center [445, 197] width 52 height 10
click at [419, 190] on input "22" Variant sold out or unavailable" at bounding box center [419, 190] width 0 height 0
radio input "true"
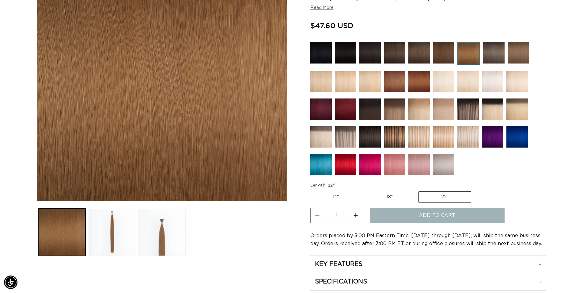
scroll to position [0, 540]
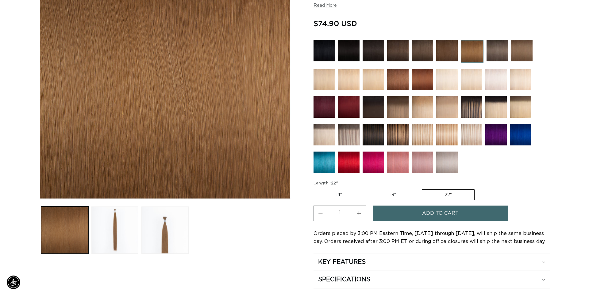
scroll to position [156, 0]
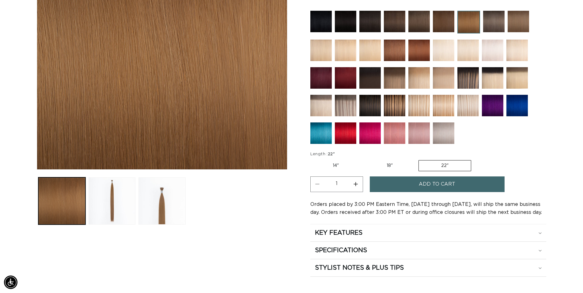
click at [432, 184] on span "Add to cart" at bounding box center [437, 184] width 36 height 16
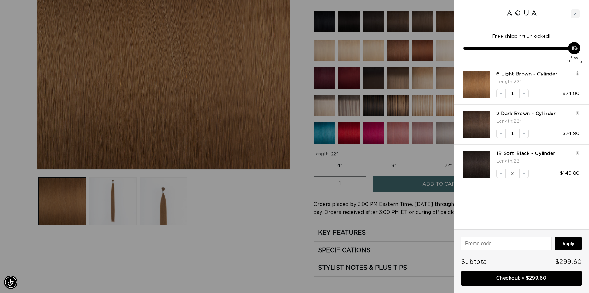
scroll to position [0, 1090]
click at [531, 277] on link "Checkout • $299.60" at bounding box center [521, 278] width 121 height 16
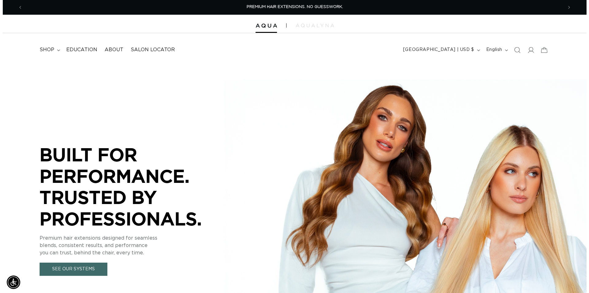
scroll to position [0, 1080]
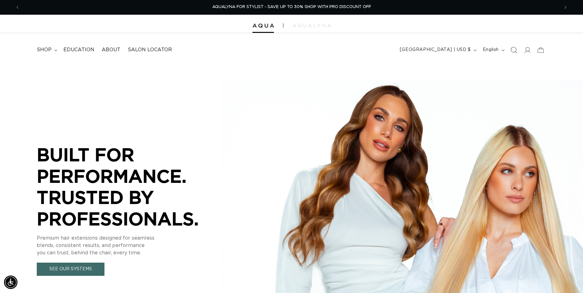
click at [513, 50] on icon "Search" at bounding box center [514, 50] width 6 height 6
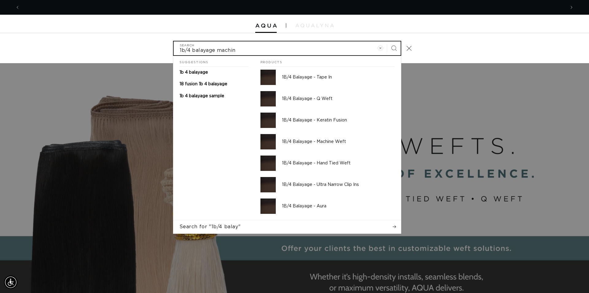
scroll to position [0, 545]
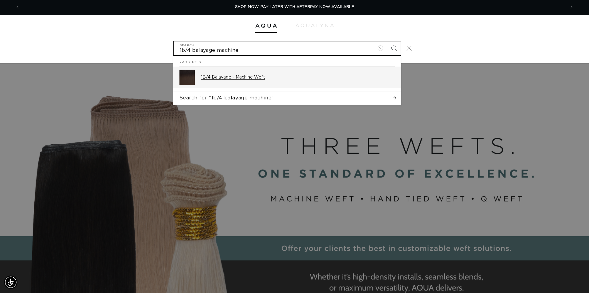
type input "1b/4 balayage machine"
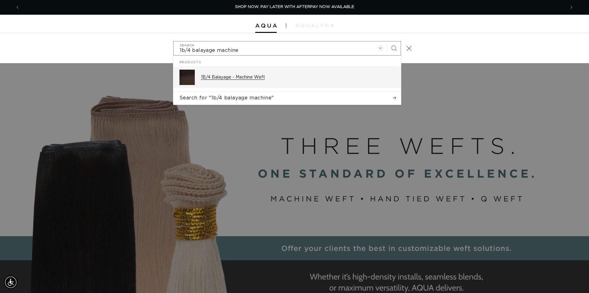
click at [277, 80] on div "1B/4 Balayage - Machine Weft" at bounding box center [298, 77] width 194 height 15
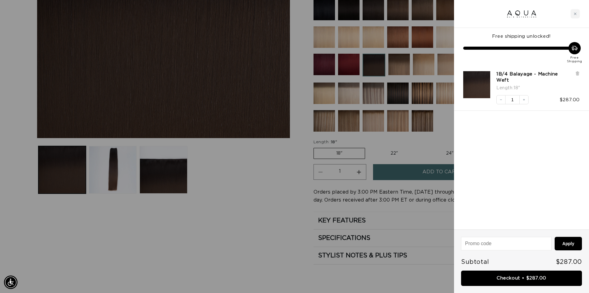
scroll to position [0, 545]
click at [525, 279] on link "Checkout • $287.00" at bounding box center [521, 278] width 121 height 16
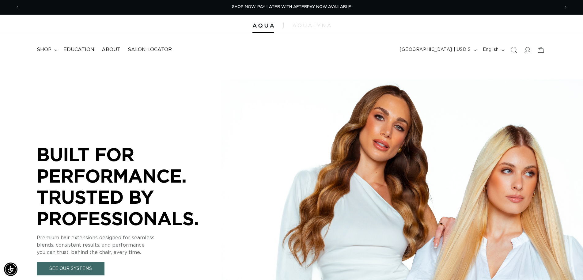
click at [513, 50] on icon "Search" at bounding box center [514, 50] width 6 height 6
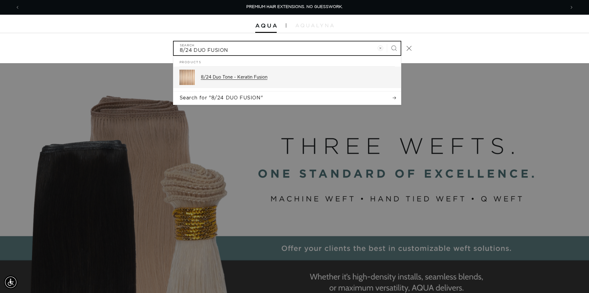
type input "8/24 DUO FUSION"
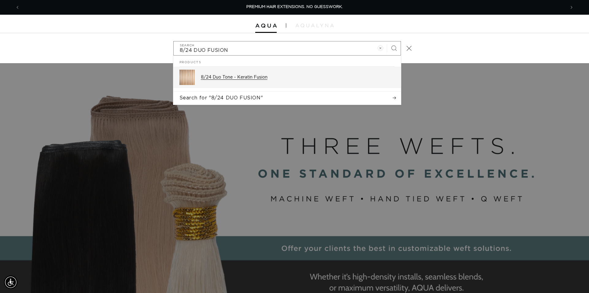
click at [287, 75] on p "8/24 Duo Tone - Keratin Fusion" at bounding box center [298, 77] width 194 height 6
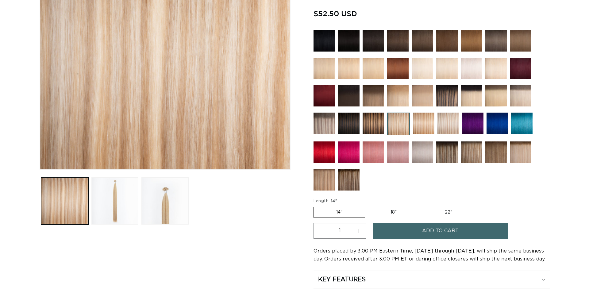
scroll to position [156, 0]
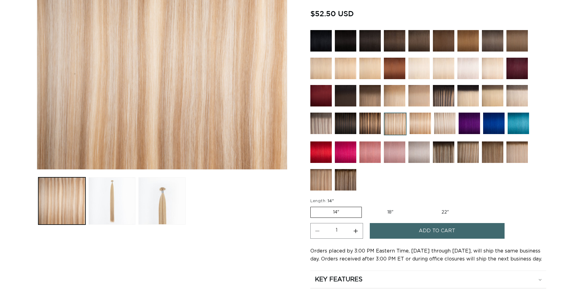
click at [386, 210] on label "18" Variant sold out or unavailable" at bounding box center [390, 212] width 51 height 10
click at [365, 206] on input "18" Variant sold out or unavailable" at bounding box center [365, 205] width 0 height 0
radio input "true"
click at [357, 229] on button "Increase quantity for 8/24 Duo Tone - Keratin Fusion" at bounding box center [356, 231] width 14 height 16
type input "2"
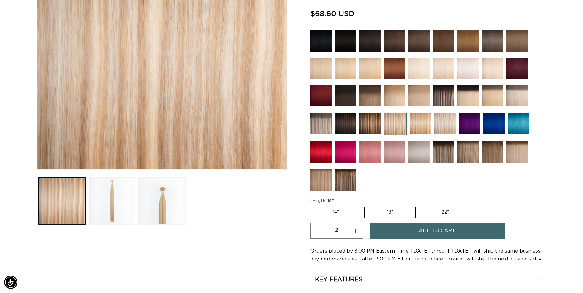
click at [387, 230] on button "Add to cart" at bounding box center [437, 231] width 135 height 16
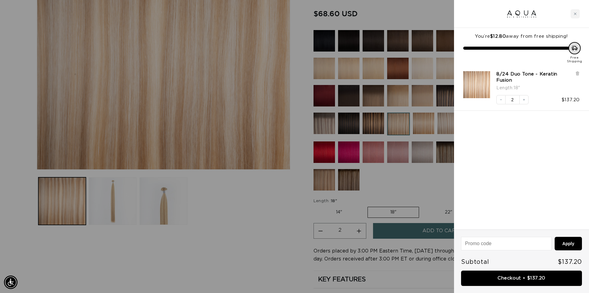
scroll to position [0, 545]
click at [532, 277] on link "Checkout • $137.20" at bounding box center [521, 278] width 121 height 16
